Goal: Use online tool/utility: Utilize a website feature to perform a specific function

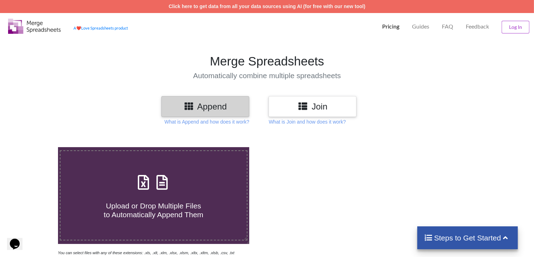
click at [182, 194] on h4 "Upload or Drop Multiple Files to Automatically Append Them" at bounding box center [153, 205] width 186 height 27
click at [37, 147] on input "Upload or Drop Multiple Files to Automatically Append Them" at bounding box center [37, 147] width 0 height 0
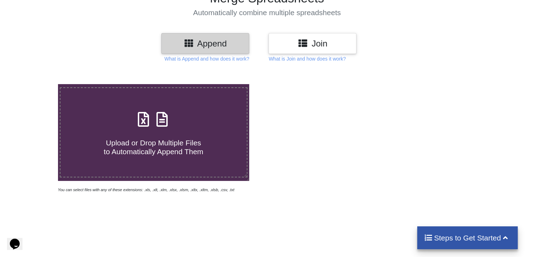
scroll to position [70, 0]
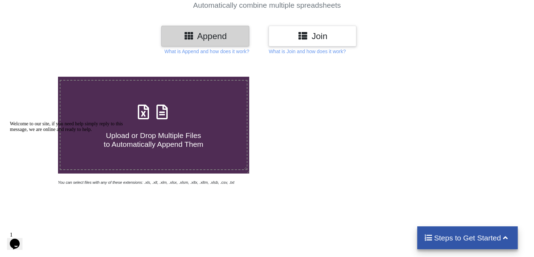
type input "C:\fakepath\award_list_ACE_College_for_Boys__Gujrat_Bachelor of Science in Comp…"
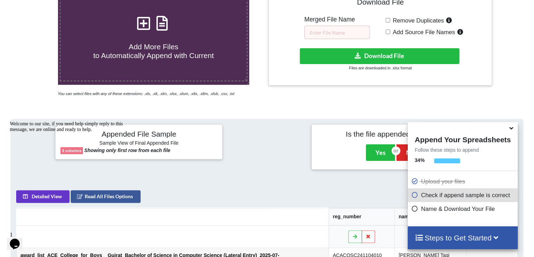
scroll to position [137, 0]
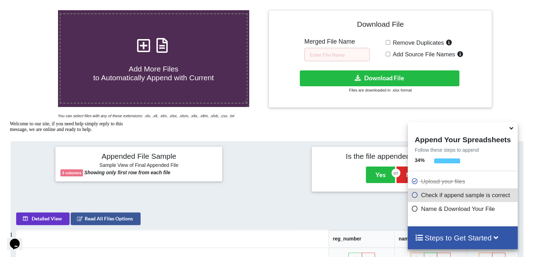
click at [389, 42] on input "Remove Duplicates" at bounding box center [388, 42] width 5 height 5
click at [387, 42] on input "Remove Duplicates" at bounding box center [388, 42] width 5 height 5
checkbox input "false"
click at [387, 54] on input "Add Source File Names" at bounding box center [388, 54] width 5 height 5
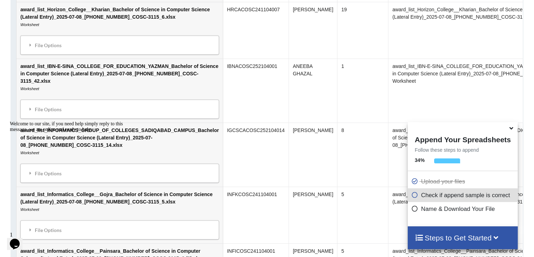
scroll to position [693, 0]
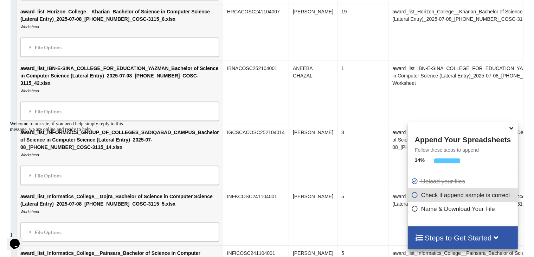
click at [512, 130] on icon at bounding box center [511, 127] width 7 height 6
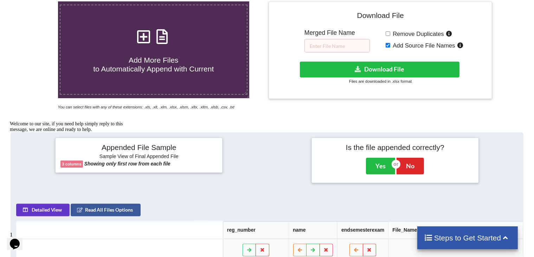
scroll to position [130, 0]
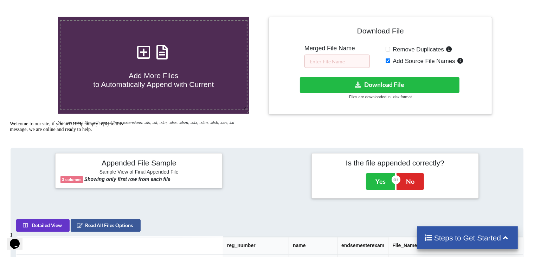
click at [388, 60] on input "Add Source File Names" at bounding box center [388, 60] width 5 height 5
checkbox input "false"
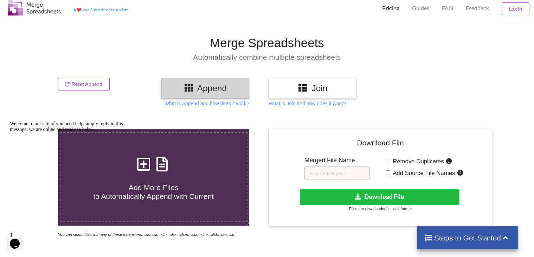
scroll to position [18, 0]
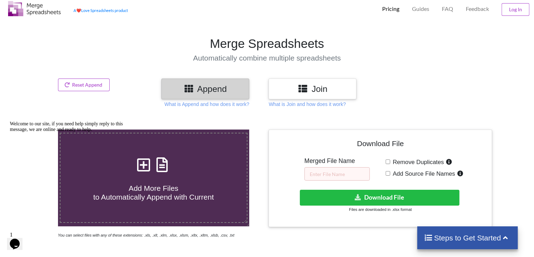
click at [281, 93] on h3 "Join" at bounding box center [312, 89] width 77 height 10
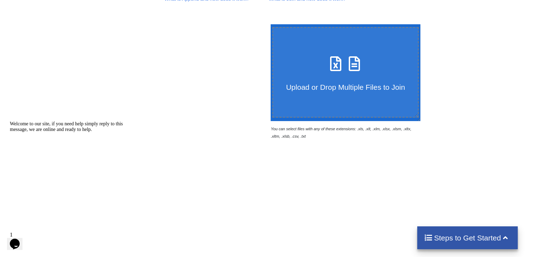
scroll to position [158, 0]
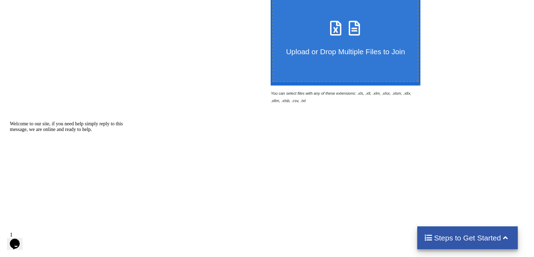
click at [312, 68] on label "Upload or Drop Multiple Files to Join" at bounding box center [346, 37] width 147 height 90
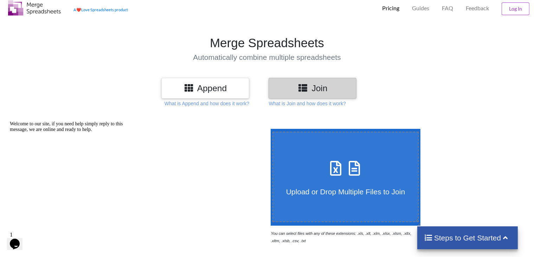
type input "C:\fakepath\award_list_ACE_College_for_Boys__Gujrat_Bachelor of Science in Comp…"
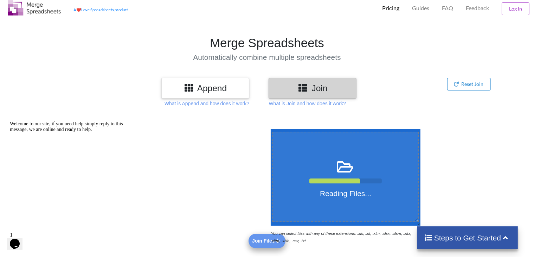
click at [288, 91] on h3 "Join" at bounding box center [312, 88] width 77 height 10
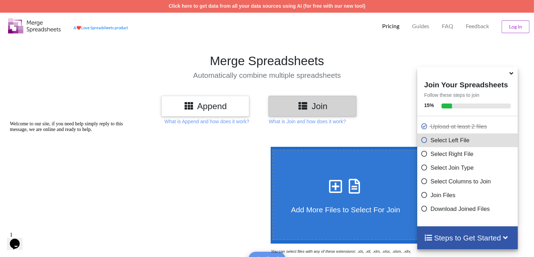
scroll to position [0, 0]
